Goal: Task Accomplishment & Management: Use online tool/utility

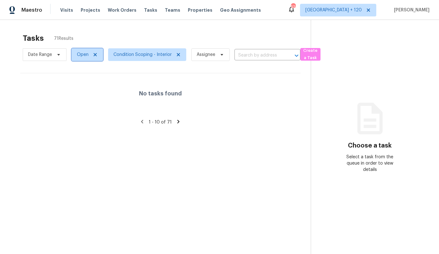
click at [90, 56] on span "Open" at bounding box center [88, 54] width 32 height 13
click at [88, 78] on label "Closed" at bounding box center [86, 81] width 23 height 6
click at [79, 78] on input "Closed" at bounding box center [77, 80] width 4 height 4
checkbox input "true"
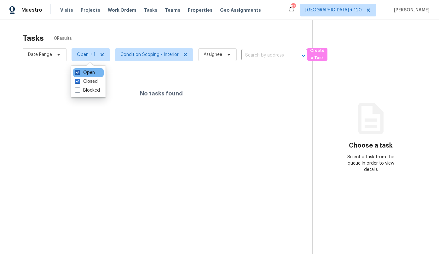
click at [91, 70] on label "Open" at bounding box center [85, 72] width 20 height 6
click at [79, 70] on input "Open" at bounding box center [77, 71] width 4 height 4
checkbox input "false"
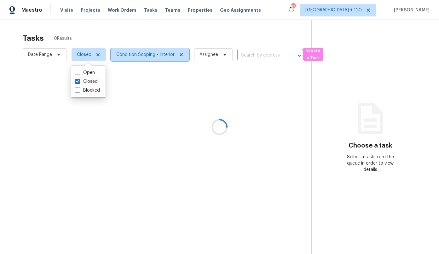
click at [129, 52] on span "Condition Scoping - Interior" at bounding box center [145, 54] width 58 height 6
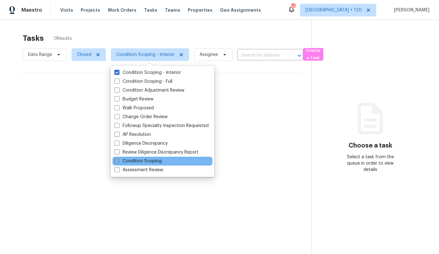
click at [134, 162] on label "Condition Scoping" at bounding box center [137, 161] width 47 height 6
click at [119, 162] on input "Condition Scoping" at bounding box center [116, 160] width 4 height 4
checkbox input "true"
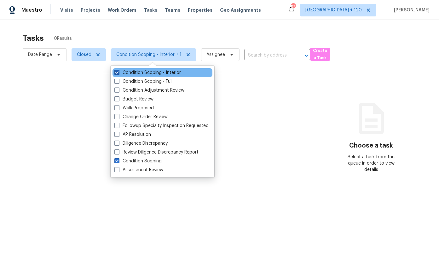
click at [135, 72] on label "Condition Scoping - Interior" at bounding box center [147, 72] width 67 height 6
click at [119, 72] on input "Condition Scoping - Interior" at bounding box center [116, 71] width 4 height 4
checkbox input "false"
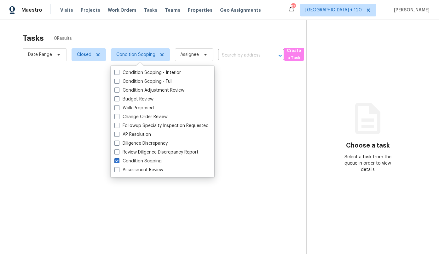
click at [129, 36] on div "Tasks 0 Results" at bounding box center [165, 38] width 284 height 16
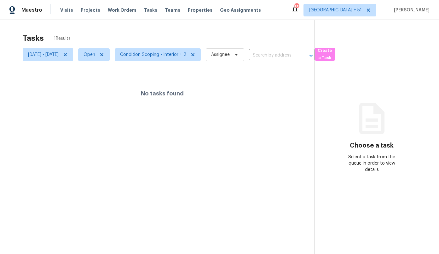
scroll to position [20, 0]
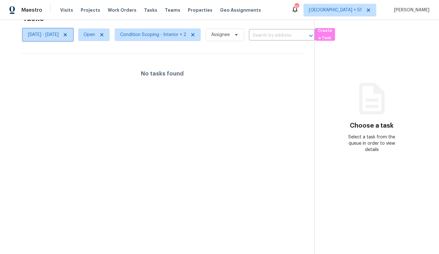
click at [73, 38] on span "[DATE] - [DATE]" at bounding box center [48, 34] width 50 height 13
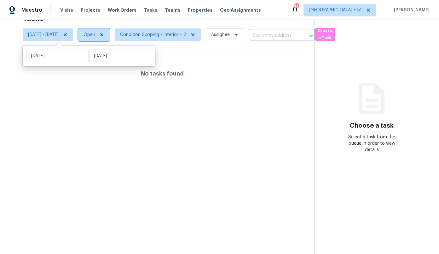
click at [95, 33] on span "Open" at bounding box center [90, 35] width 12 height 6
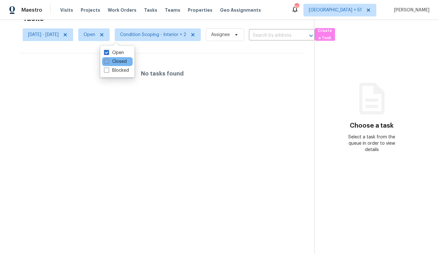
click at [113, 64] on label "Closed" at bounding box center [115, 61] width 23 height 6
click at [108, 62] on input "Closed" at bounding box center [106, 60] width 4 height 4
checkbox input "true"
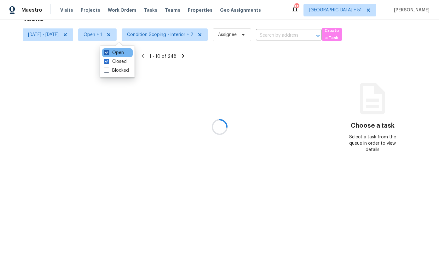
click at [113, 53] on label "Open" at bounding box center [114, 53] width 20 height 6
click at [108, 53] on input "Open" at bounding box center [106, 52] width 4 height 4
checkbox input "false"
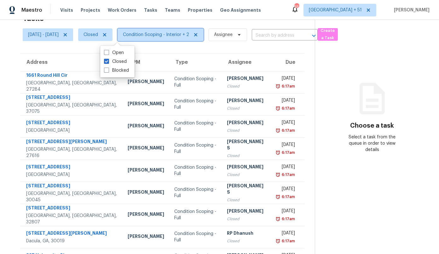
click at [151, 34] on span "Condition Scoping - Interior + 2" at bounding box center [156, 35] width 66 height 6
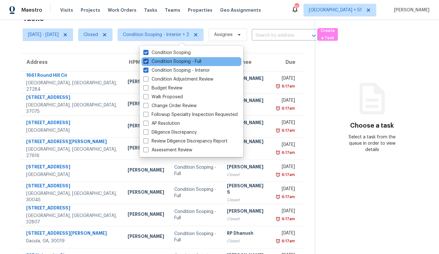
click at [155, 62] on label "Condition Scoping - Full" at bounding box center [173, 61] width 58 height 6
click at [148, 62] on input "Condition Scoping - Full" at bounding box center [146, 60] width 4 height 4
checkbox input "false"
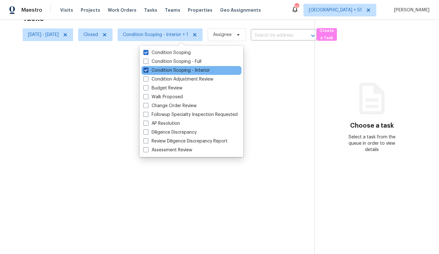
click at [155, 69] on label "Condition Scoping - Interior" at bounding box center [177, 70] width 67 height 6
click at [148, 69] on input "Condition Scoping - Interior" at bounding box center [146, 69] width 4 height 4
checkbox input "false"
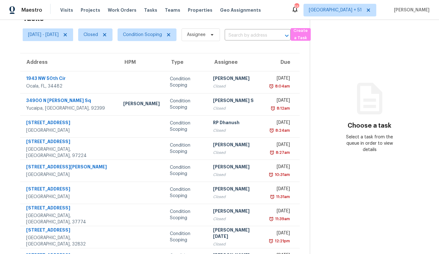
click at [15, 66] on div "Address HPM Type Assignee Due 1943 NW 50th Cir Ocala, FL, 34482 Condition Scopi…" at bounding box center [160, 172] width 300 height 239
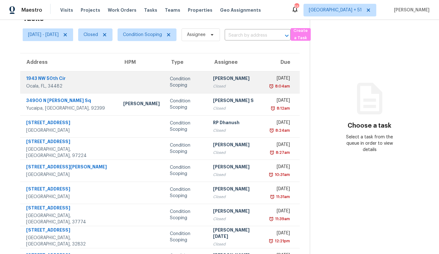
click at [69, 80] on div "1943 NW 50th Cir" at bounding box center [69, 79] width 87 height 8
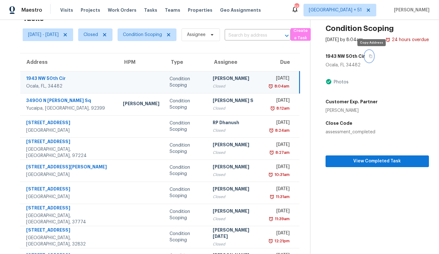
click at [373, 55] on icon "button" at bounding box center [371, 56] width 4 height 4
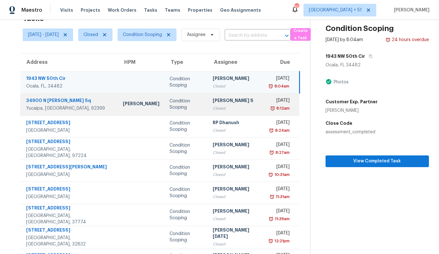
click at [180, 103] on div "Condition Scoping" at bounding box center [186, 104] width 33 height 13
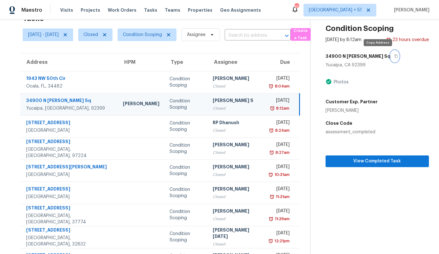
click at [395, 57] on icon "button" at bounding box center [397, 56] width 4 height 4
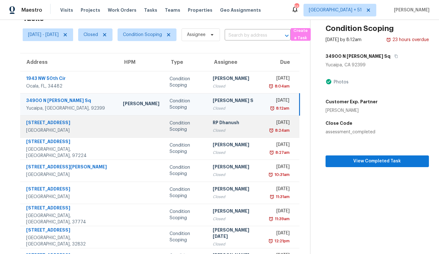
click at [172, 132] on td "Condition Scoping" at bounding box center [186, 126] width 43 height 22
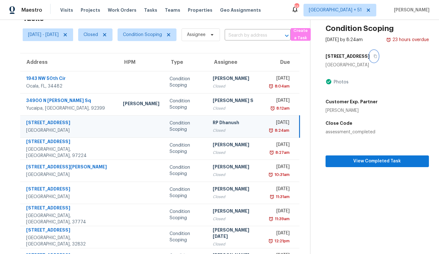
click at [371, 53] on button "button" at bounding box center [374, 55] width 9 height 11
